Goal: Transaction & Acquisition: Purchase product/service

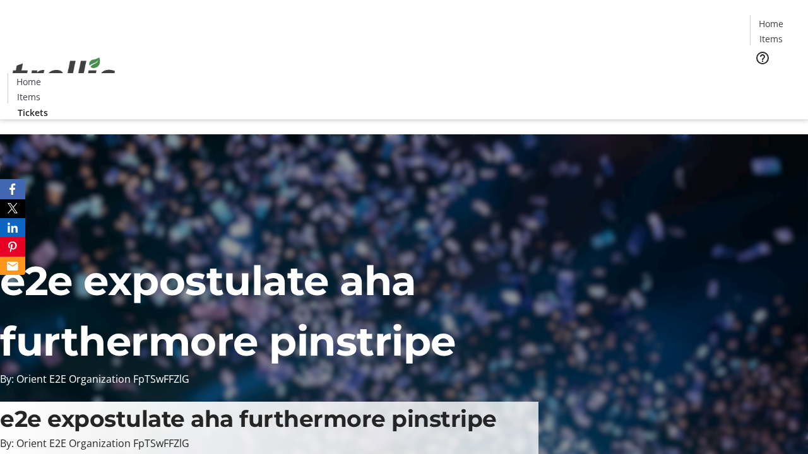
click at [760, 73] on span "Tickets" at bounding box center [775, 79] width 30 height 13
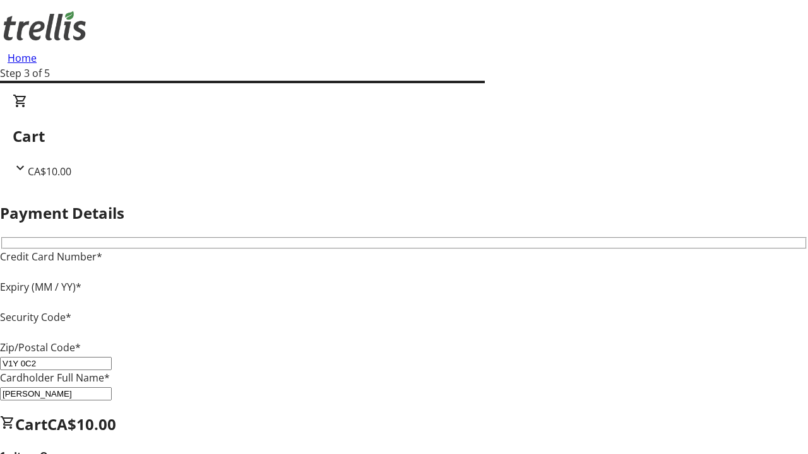
type input "V1Y 0C2"
